Goal: Task Accomplishment & Management: Manage account settings

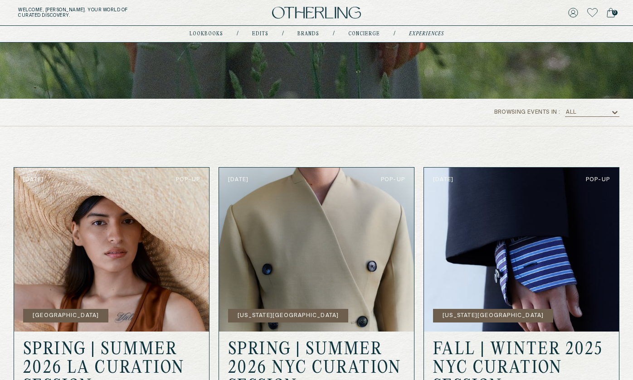
scroll to position [46, 0]
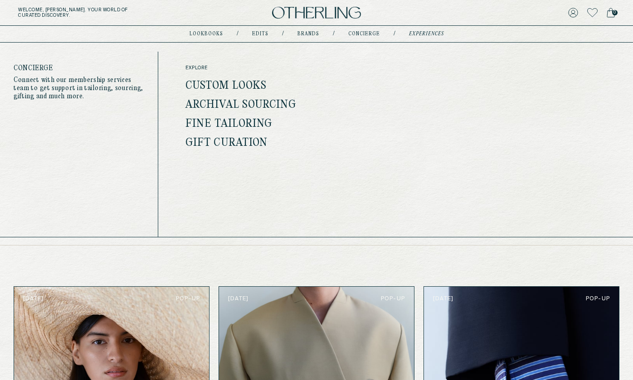
click at [374, 34] on link "concierge" at bounding box center [364, 34] width 32 height 5
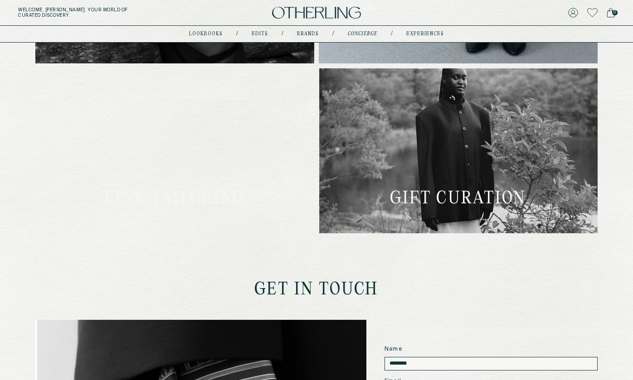
scroll to position [310, 0]
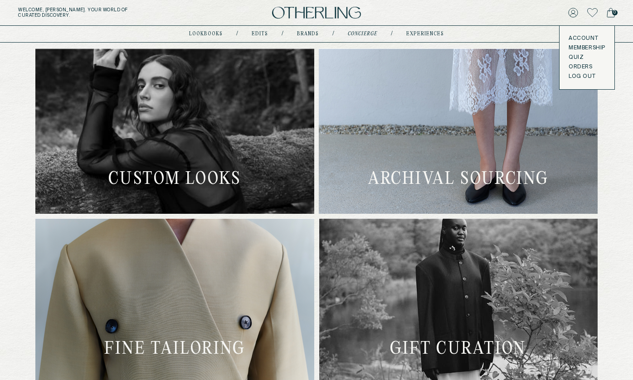
click at [578, 35] on div "Account Membership Quiz Orders LOG OUT" at bounding box center [586, 57] width 55 height 63
click at [578, 39] on link "Account" at bounding box center [586, 38] width 37 height 7
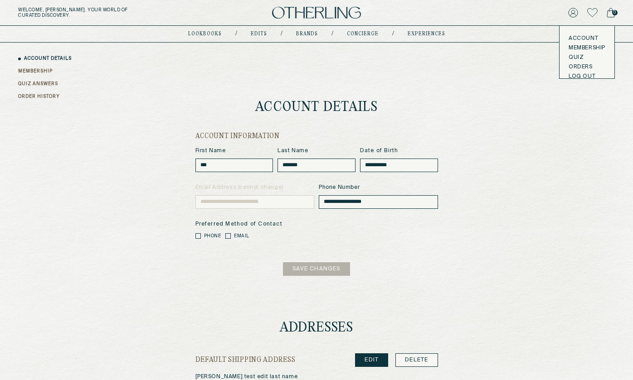
click at [573, 12] on icon at bounding box center [573, 13] width 10 height 10
click at [572, 18] on button at bounding box center [573, 12] width 10 height 13
click at [574, 14] on icon at bounding box center [572, 12] width 9 height 9
click at [578, 48] on link "Membership" at bounding box center [586, 47] width 37 height 7
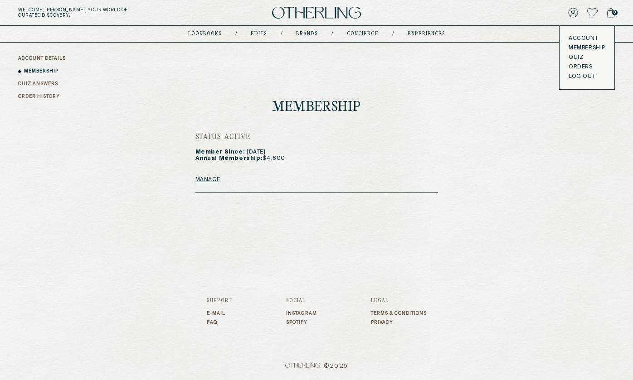
click at [573, 58] on link "Quiz" at bounding box center [586, 57] width 37 height 7
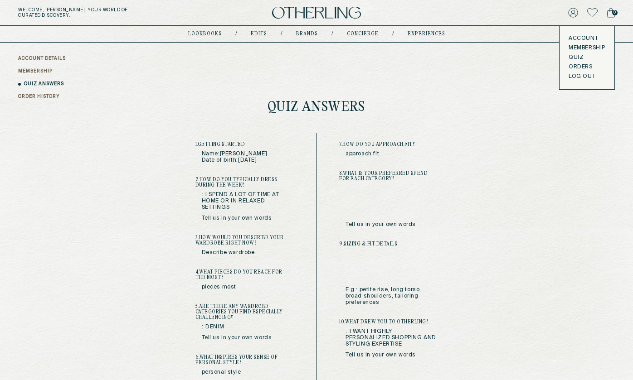
click at [580, 77] on button "LOG OUT" at bounding box center [581, 76] width 27 height 7
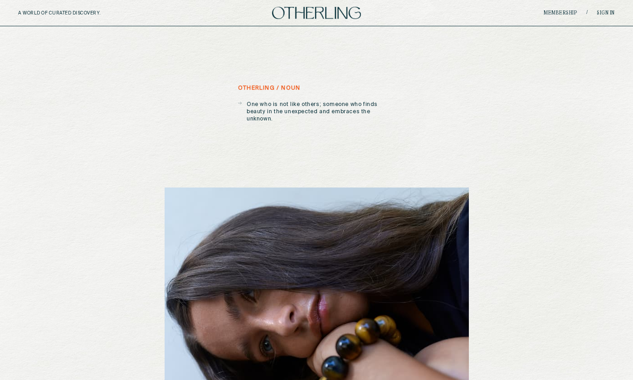
click at [291, 90] on h5 "otherling / noun" at bounding box center [269, 88] width 62 height 6
click at [335, 17] on img at bounding box center [316, 13] width 89 height 12
click at [558, 13] on link "Membership" at bounding box center [560, 12] width 34 height 5
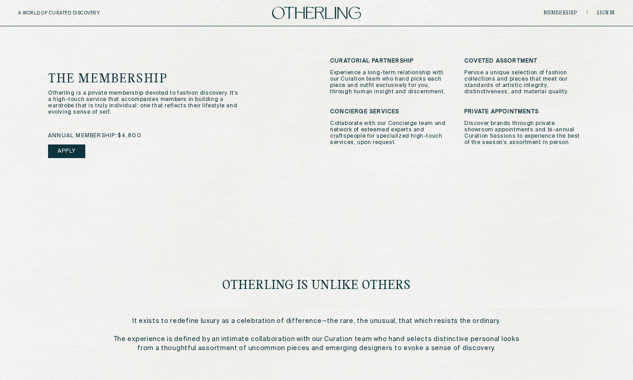
scroll to position [273, 0]
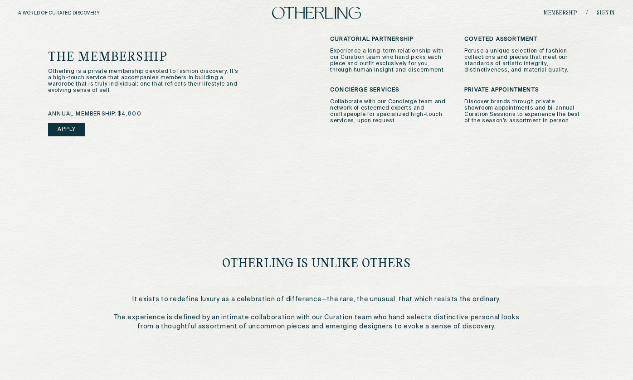
click at [76, 132] on link "Apply" at bounding box center [66, 130] width 37 height 14
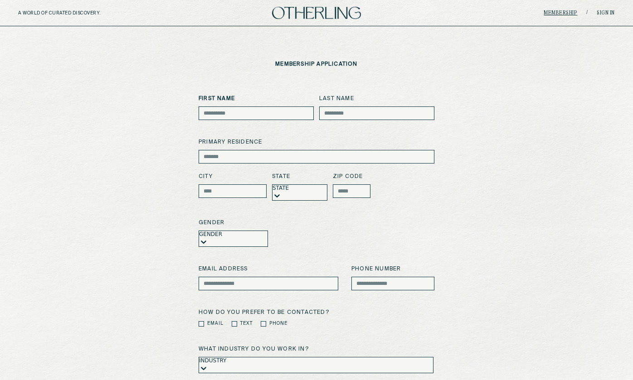
click at [565, 13] on link "Membership" at bounding box center [560, 12] width 34 height 5
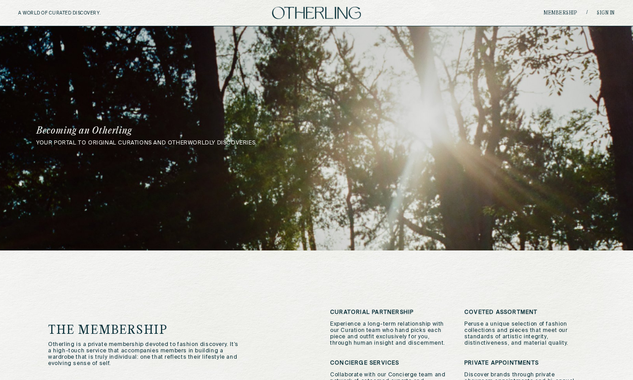
click at [332, 14] on img at bounding box center [316, 13] width 89 height 12
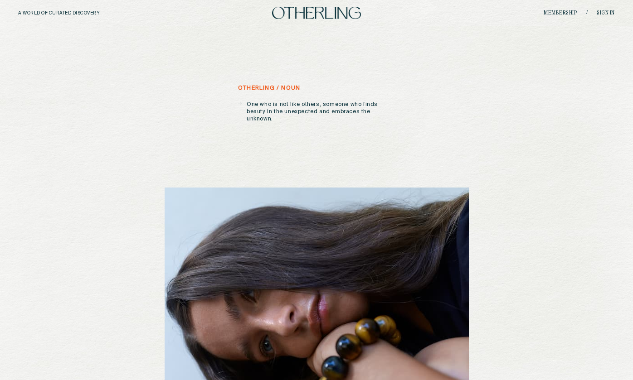
click at [87, 13] on h5 "A WORLD OF CURATED DISCOVERY." at bounding box center [79, 12] width 122 height 5
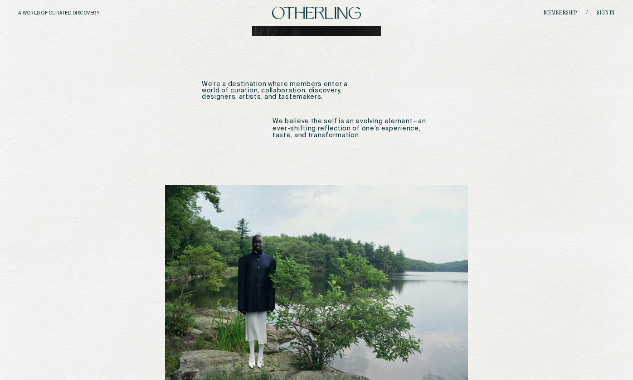
scroll to position [447, 0]
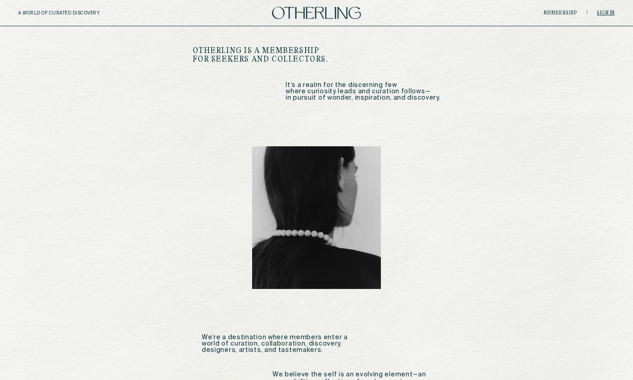
click at [605, 10] on link "Sign in" at bounding box center [606, 12] width 18 height 5
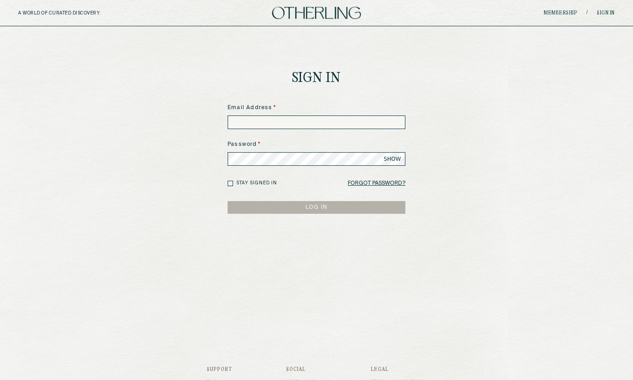
type input "**********"
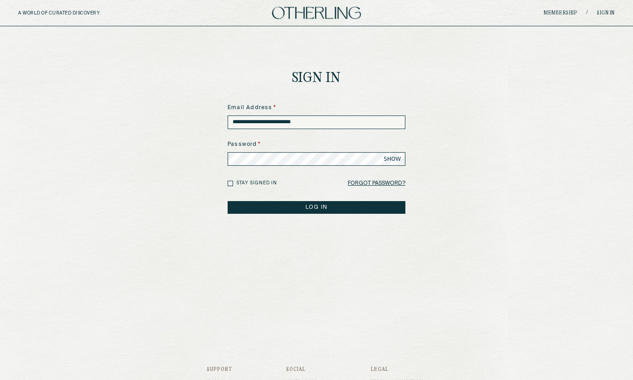
click at [315, 209] on button "LOG IN" at bounding box center [317, 207] width 178 height 13
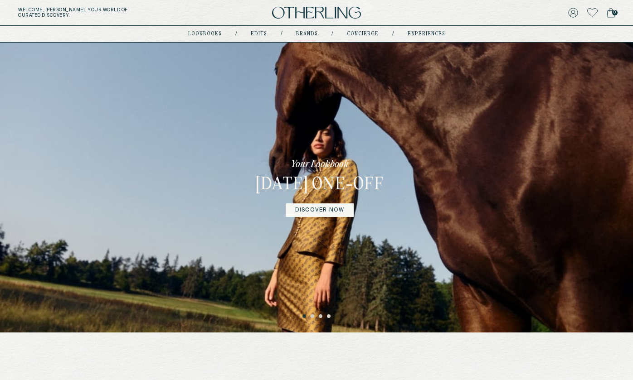
click at [313, 316] on button "2" at bounding box center [312, 317] width 5 height 5
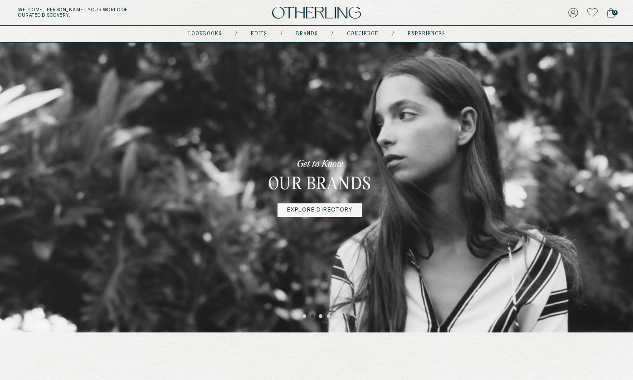
click at [320, 317] on button "3" at bounding box center [321, 317] width 5 height 5
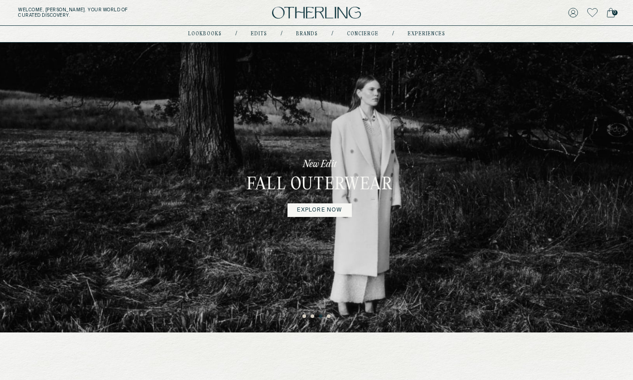
click at [330, 318] on button "4" at bounding box center [329, 317] width 5 height 5
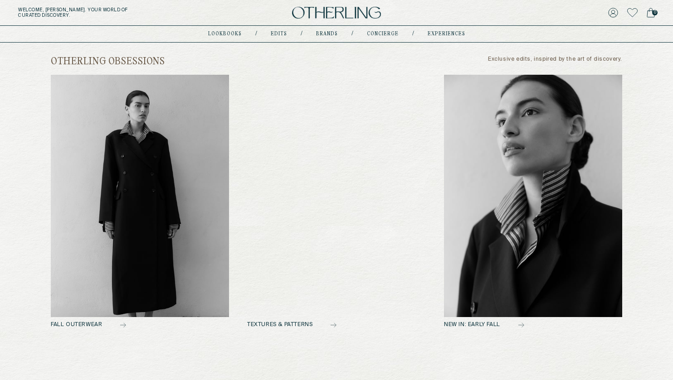
scroll to position [368, 0]
